Goal: Task Accomplishment & Management: Manage account settings

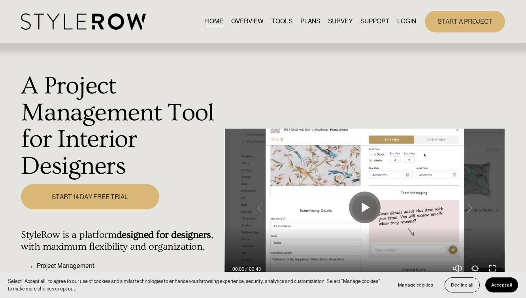
click at [401, 21] on link "LOGIN" at bounding box center [406, 21] width 19 height 11
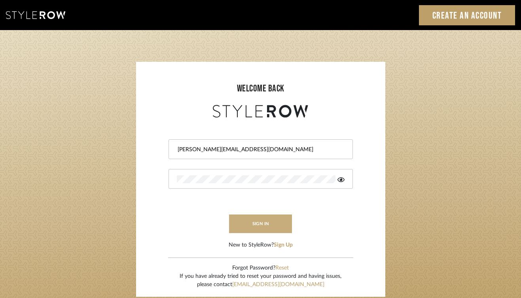
click at [277, 221] on button "sign in" at bounding box center [260, 223] width 63 height 19
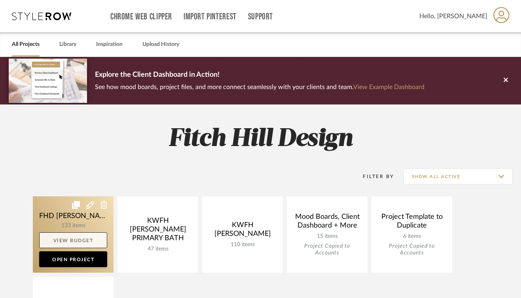
click at [63, 241] on link "View Budget" at bounding box center [73, 240] width 68 height 16
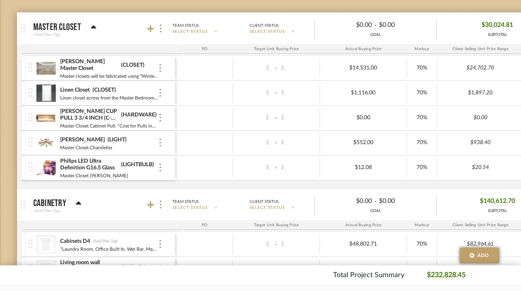
scroll to position [159, 0]
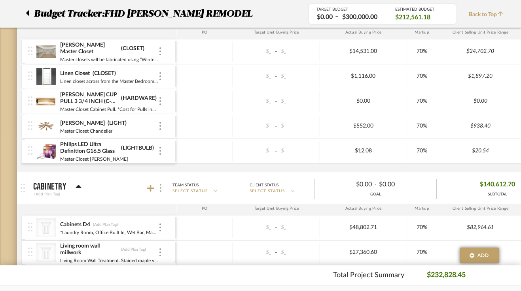
click at [159, 193] on div at bounding box center [160, 188] width 8 height 11
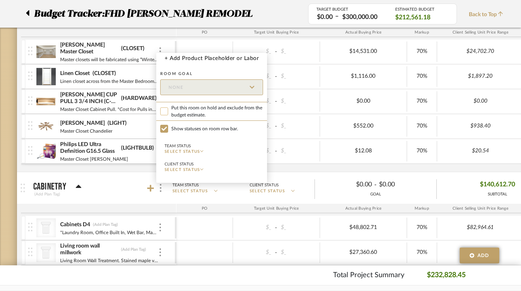
click at [165, 110] on input "Put this room on hold and exclude from the budget estimate." at bounding box center [164, 112] width 8 height 8
checkbox input "true"
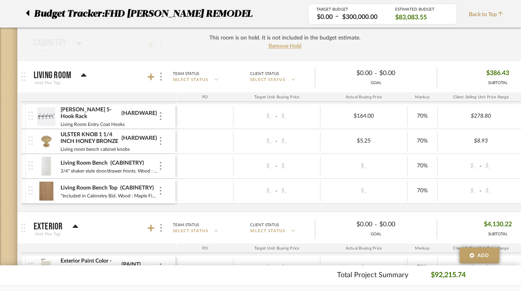
scroll to position [283, 0]
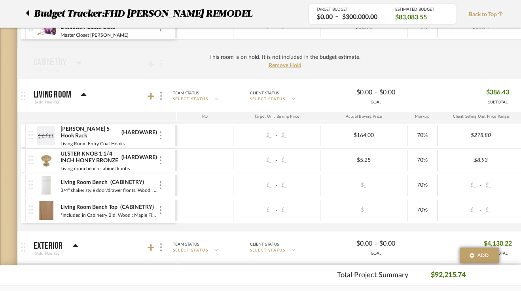
click at [149, 64] on div "This room is on hold. It is not included in the budget estimate. Remove Hold" at bounding box center [284, 64] width 535 height 32
click at [76, 60] on div "This room is on hold. It is not included in the budget estimate. Remove Hold" at bounding box center [284, 64] width 535 height 32
click at [277, 68] on span "Remove Hold" at bounding box center [284, 66] width 33 height 6
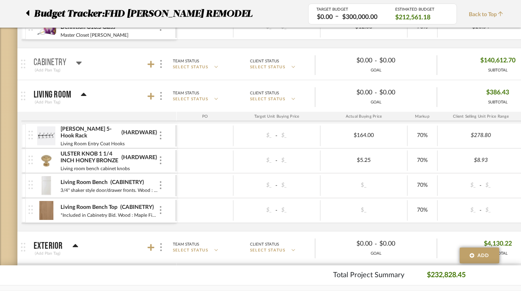
click at [79, 64] on icon at bounding box center [79, 63] width 6 height 3
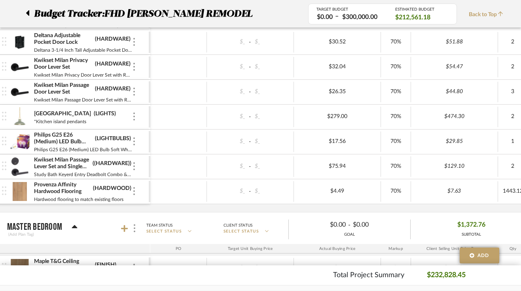
scroll to position [0, 0]
